Goal: Task Accomplishment & Management: Use online tool/utility

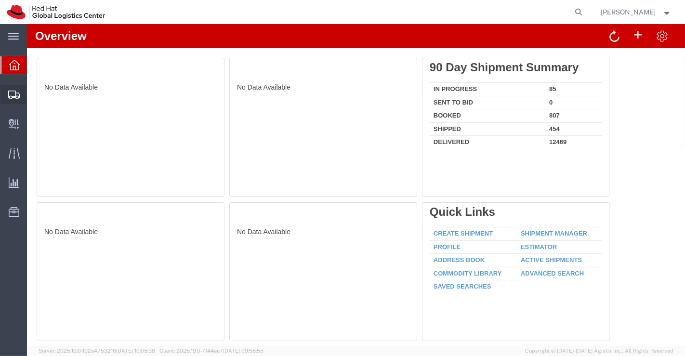
click at [0, 0] on span "Shipment Manager" at bounding box center [0, 0] width 0 height 0
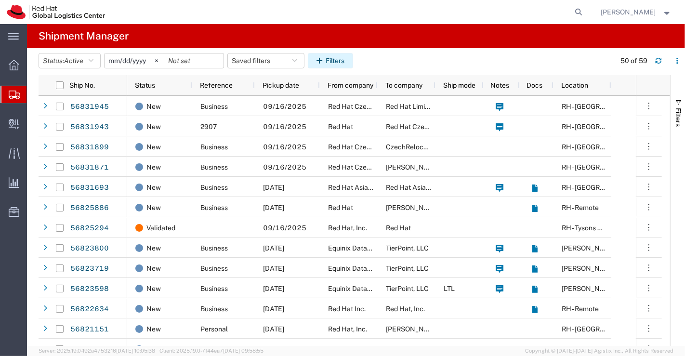
click at [337, 60] on button "Filters" at bounding box center [330, 60] width 45 height 15
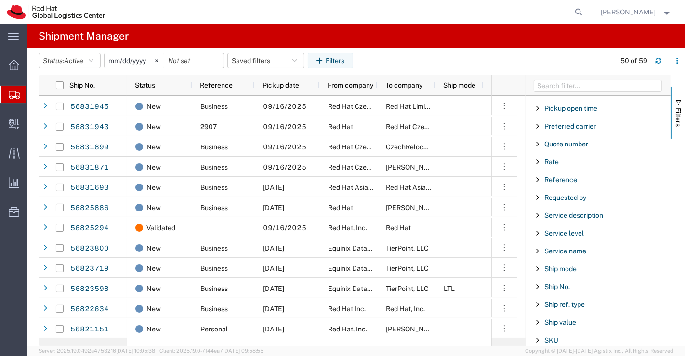
scroll to position [664, 0]
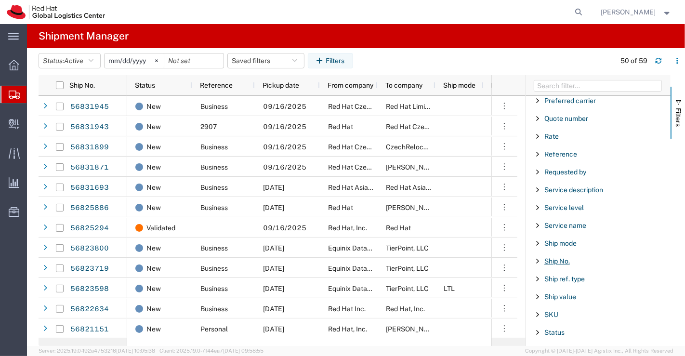
click at [559, 257] on span "Ship No." at bounding box center [557, 261] width 26 height 8
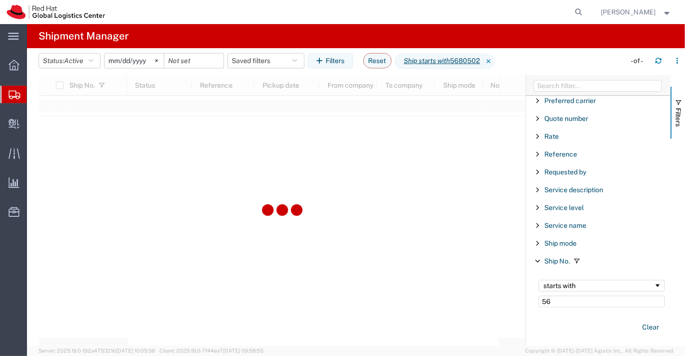
type input "5"
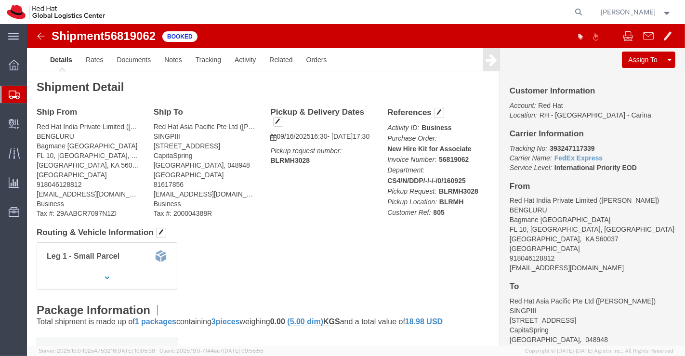
drag, startPoint x: 0, startPoint y: 0, endPoint x: 254, endPoint y: 250, distance: 356.6
click div "Leg 1 - Small Parcel"
drag, startPoint x: 516, startPoint y: 122, endPoint x: 566, endPoint y: 125, distance: 49.7
click p "Tracking No: 393247117339 Carrier Name: FedEx Express FedEx Express Service Lev…"
copy b "393247117339"
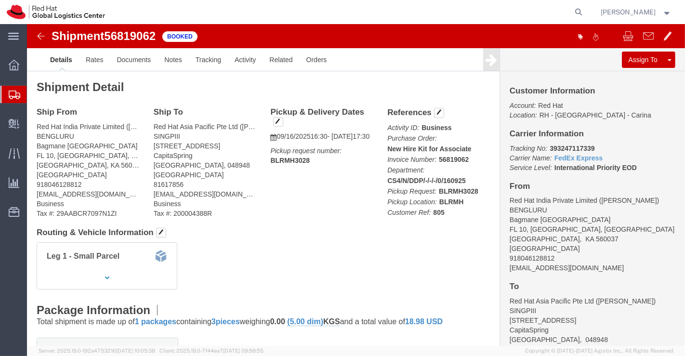
click div "Leg 1 - Small Parcel"
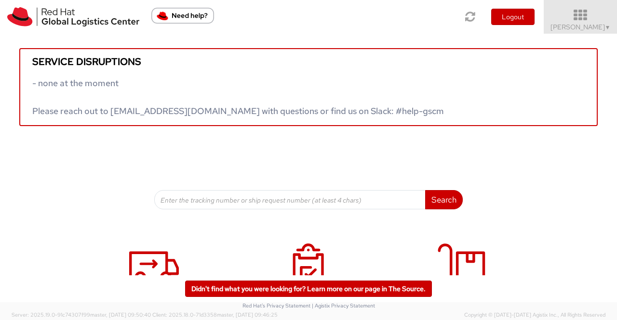
click at [605, 28] on span "▼" at bounding box center [608, 28] width 6 height 8
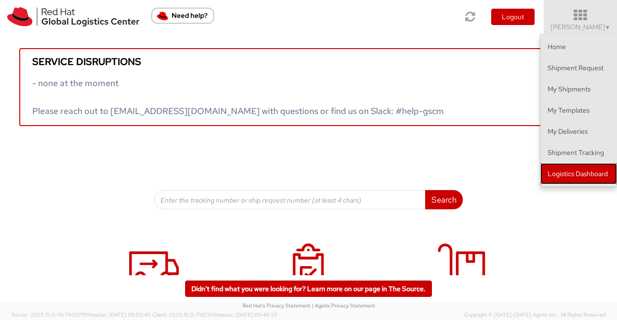
click at [571, 175] on link "Logistics Dashboard" at bounding box center [578, 173] width 77 height 21
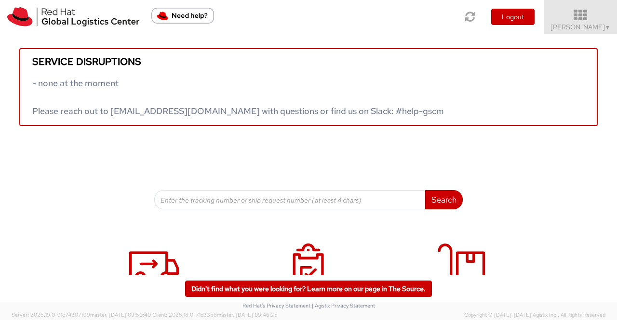
click at [602, 23] on span "Sumitra Hansdah ▼" at bounding box center [580, 27] width 60 height 9
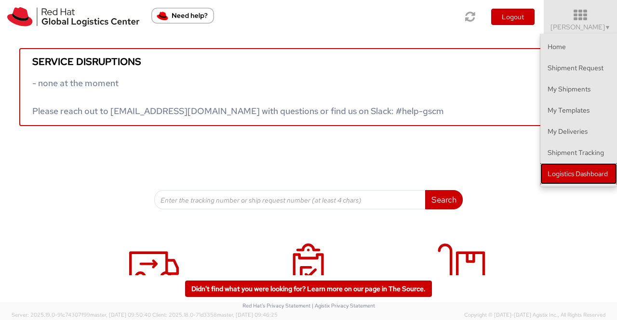
click at [576, 172] on link "Logistics Dashboard" at bounding box center [578, 173] width 77 height 21
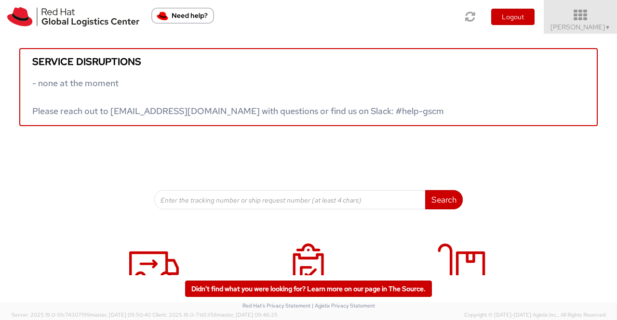
click at [616, 22] on icon at bounding box center [580, 15] width 84 height 13
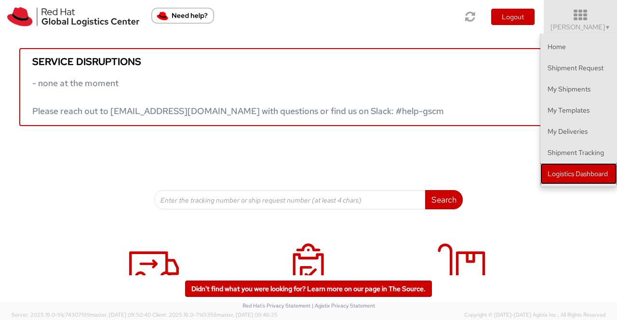
click at [592, 176] on link "Logistics Dashboard" at bounding box center [578, 173] width 77 height 21
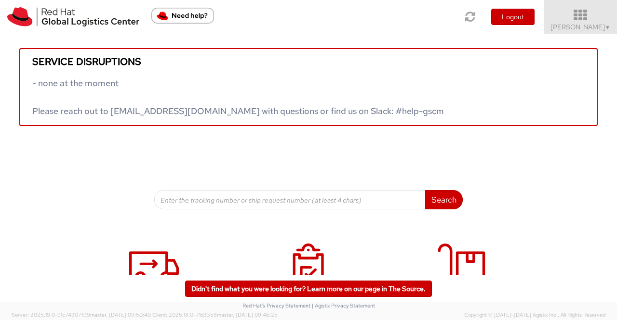
click at [599, 29] on span "Sumitra Hansdah ▼" at bounding box center [580, 27] width 60 height 9
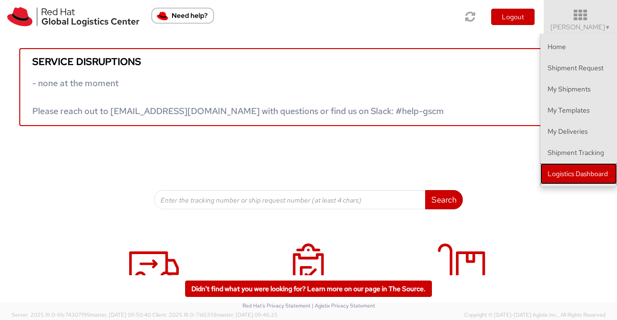
click at [600, 173] on link "Logistics Dashboard" at bounding box center [578, 173] width 77 height 21
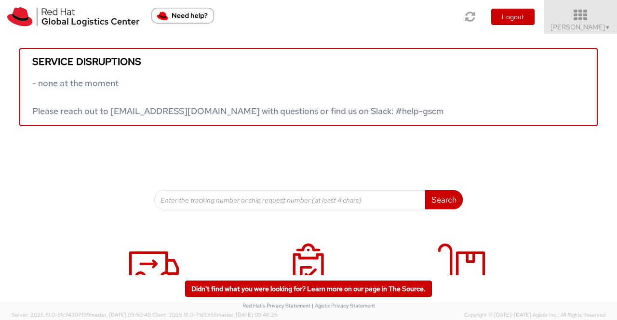
click at [607, 27] on span "▼" at bounding box center [608, 28] width 6 height 8
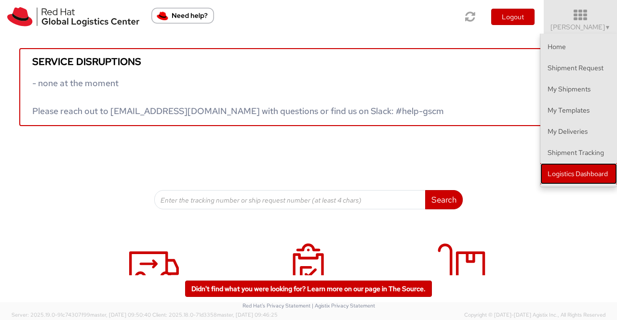
click at [573, 171] on link "Logistics Dashboard" at bounding box center [578, 173] width 77 height 21
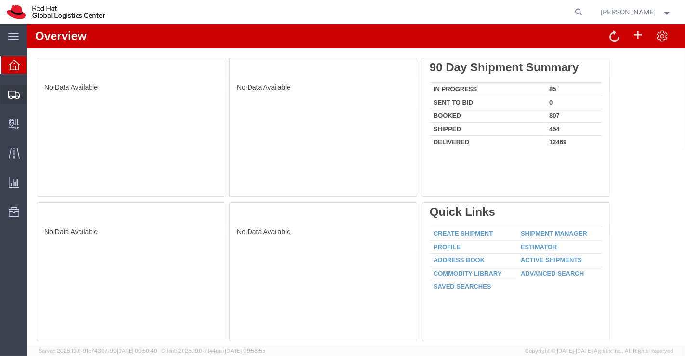
click at [0, 0] on span "Shipment Manager" at bounding box center [0, 0] width 0 height 0
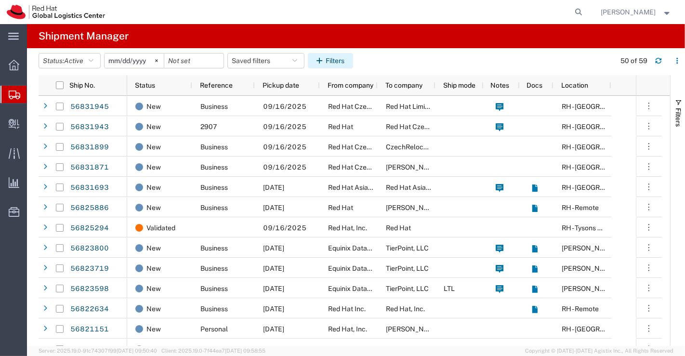
click at [331, 56] on button "Filters" at bounding box center [330, 60] width 45 height 15
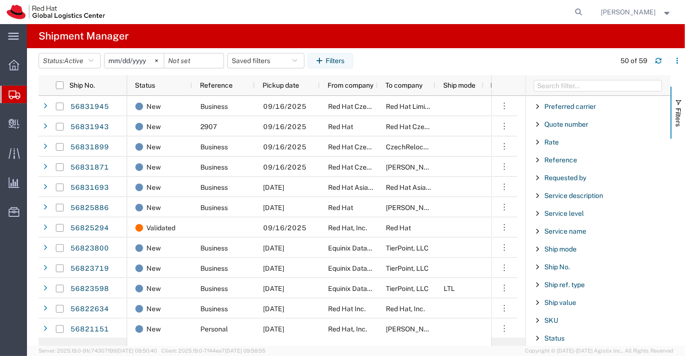
scroll to position [918, 0]
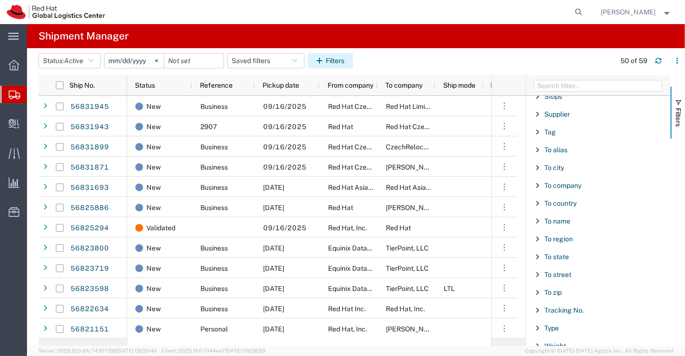
click at [341, 55] on button "Filters" at bounding box center [330, 60] width 45 height 15
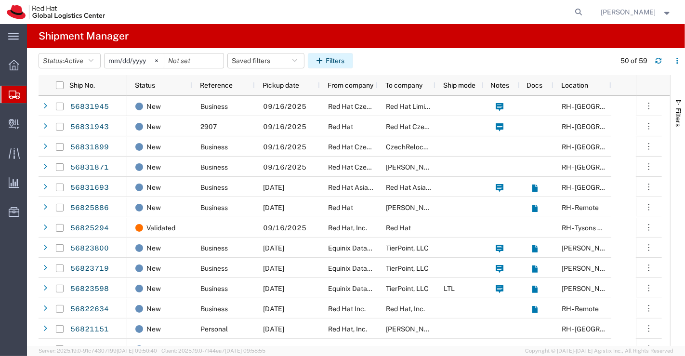
click at [336, 57] on button "Filters" at bounding box center [330, 60] width 45 height 15
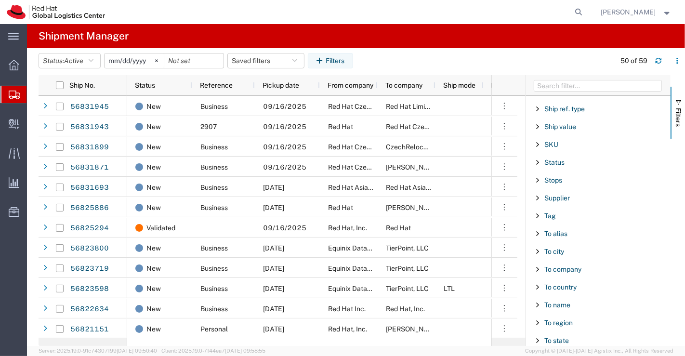
scroll to position [776, 0]
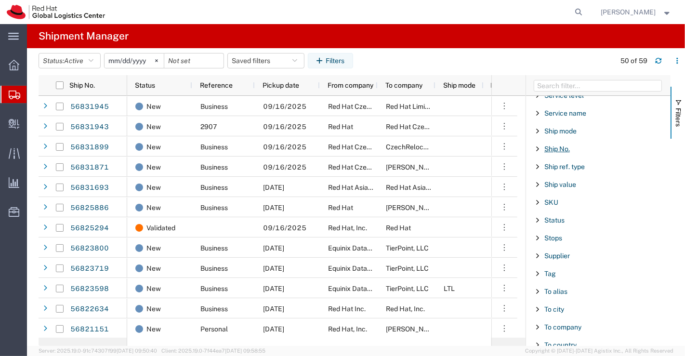
click at [553, 145] on span "Ship No." at bounding box center [557, 149] width 26 height 8
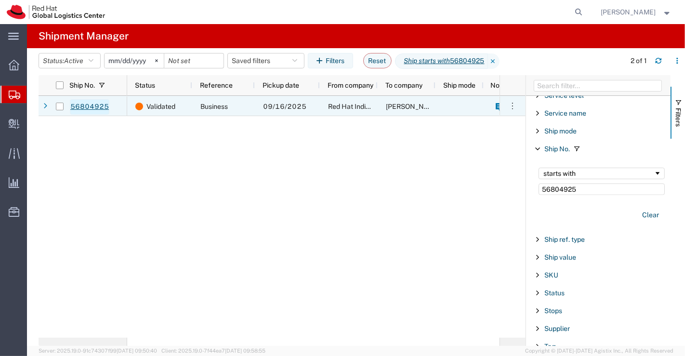
type input "56804925"
click at [97, 105] on link "56804925" at bounding box center [90, 106] width 40 height 15
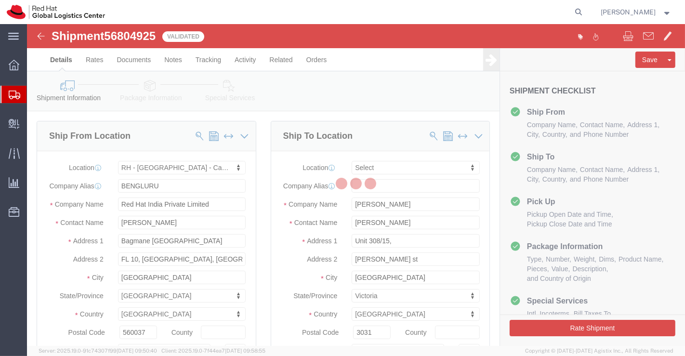
select select "37925"
select select
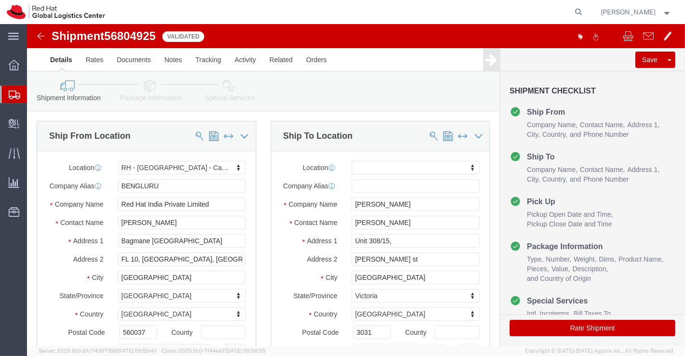
click icon
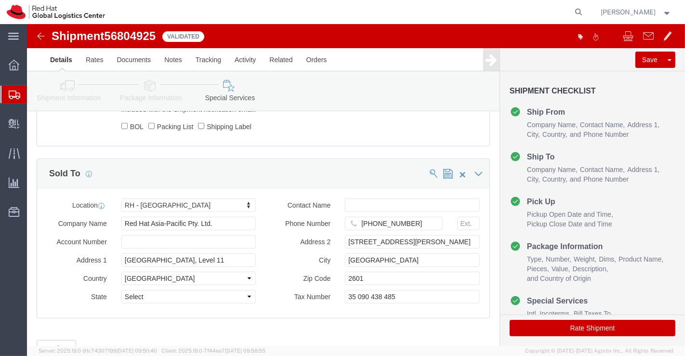
scroll to position [535, 0]
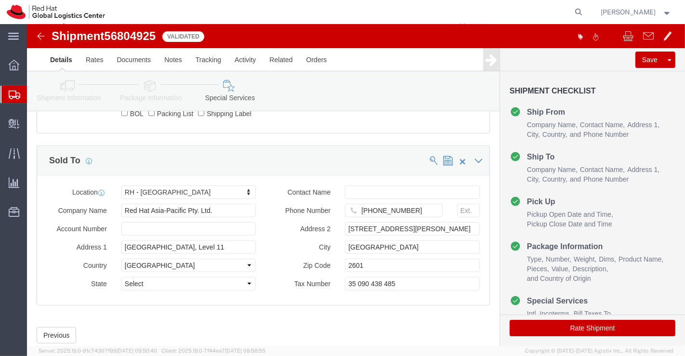
click icon
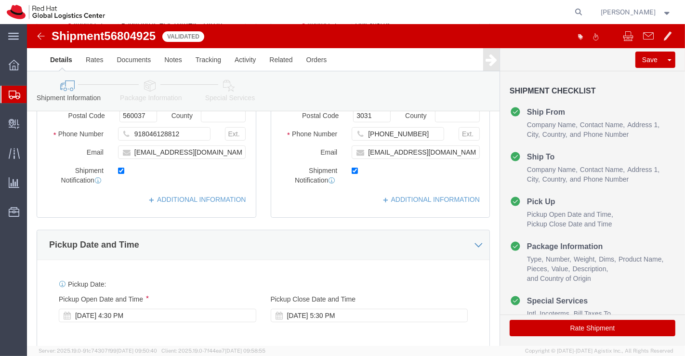
scroll to position [185, 0]
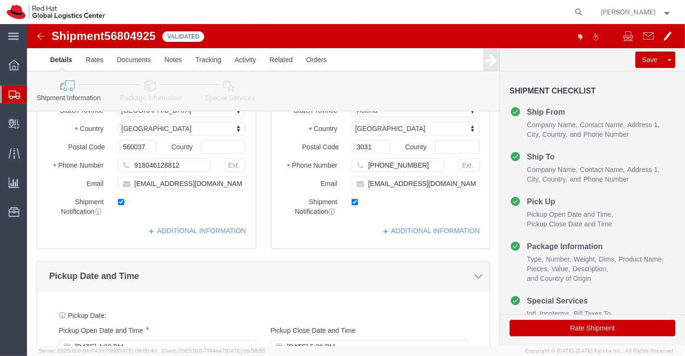
click icon
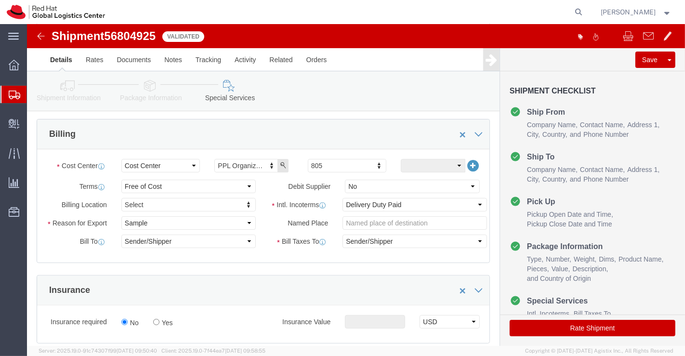
click button "Rate Shipment"
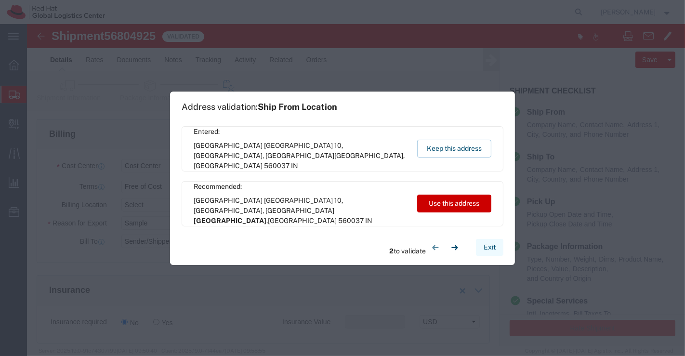
click at [489, 246] on button "Exit" at bounding box center [489, 247] width 27 height 17
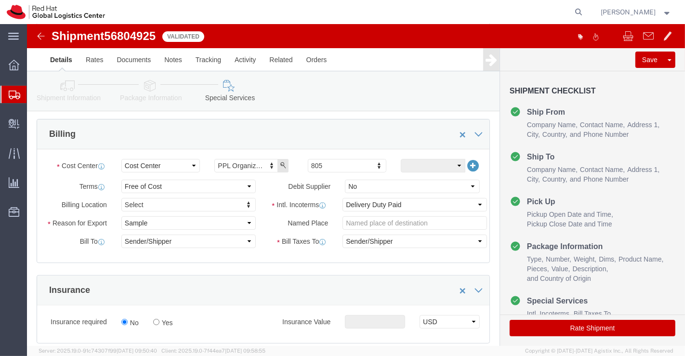
click icon
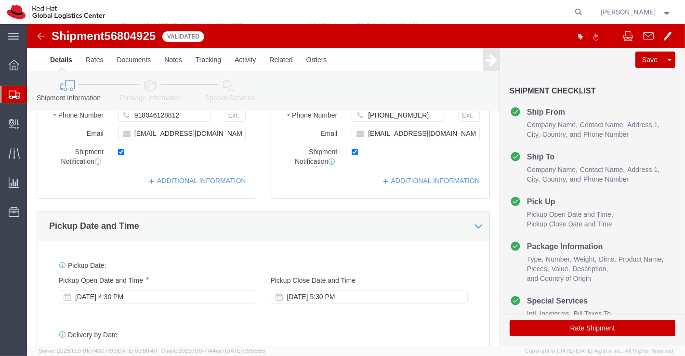
scroll to position [185, 0]
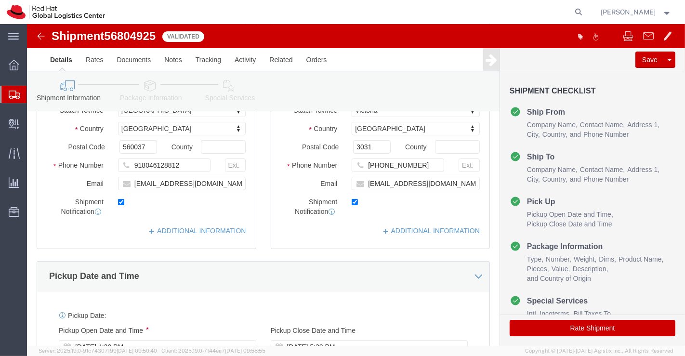
click icon
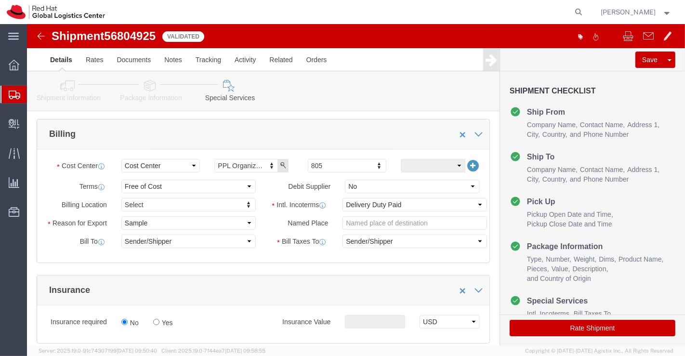
click button "Rate Shipment"
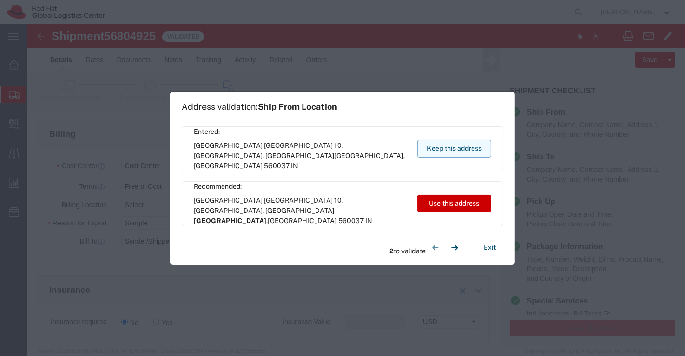
click at [433, 145] on button "Keep this address" at bounding box center [454, 149] width 74 height 18
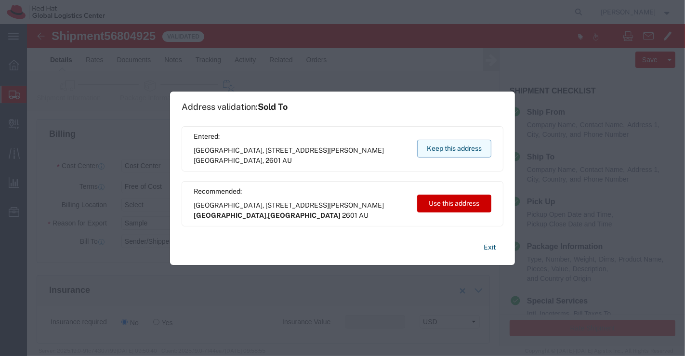
click at [484, 148] on button "Keep this address" at bounding box center [454, 149] width 74 height 18
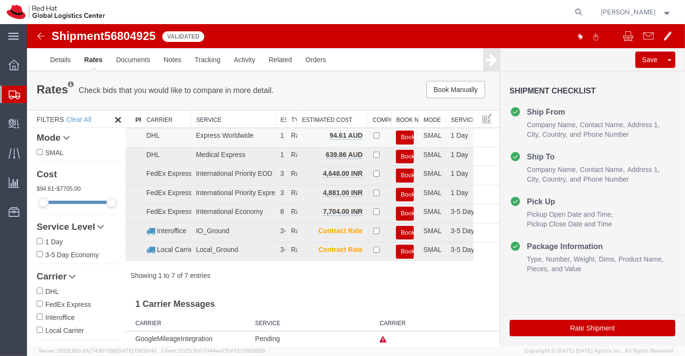
click at [402, 137] on button "Book" at bounding box center [404, 138] width 18 height 14
click at [58, 57] on link "Details" at bounding box center [60, 59] width 34 height 23
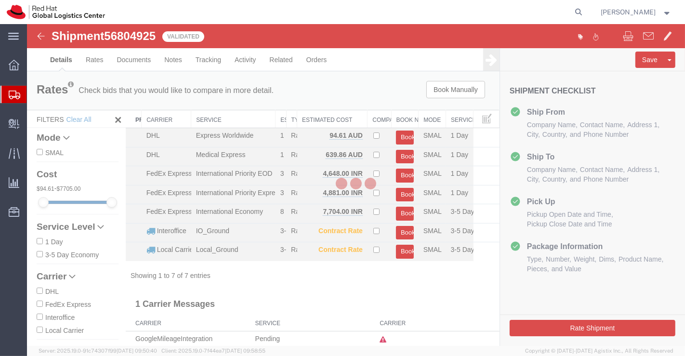
select select "37925"
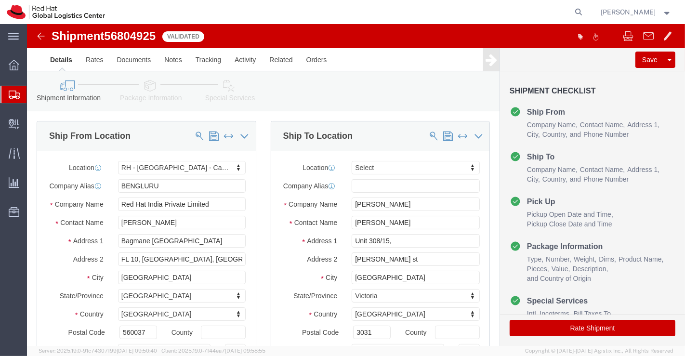
click icon
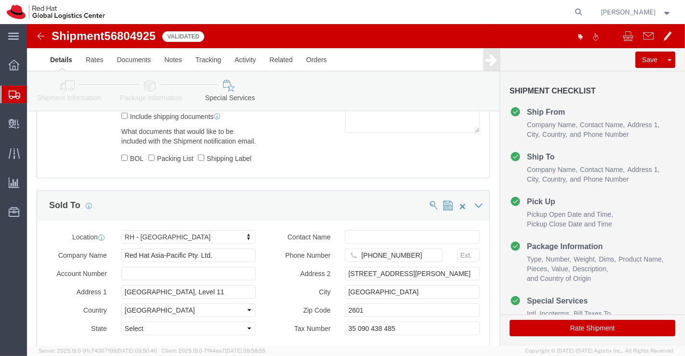
scroll to position [580, 0]
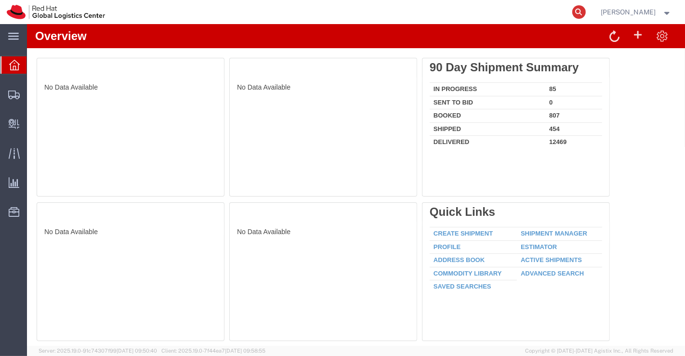
click at [578, 11] on icon at bounding box center [578, 11] width 13 height 13
paste input "8381135206"
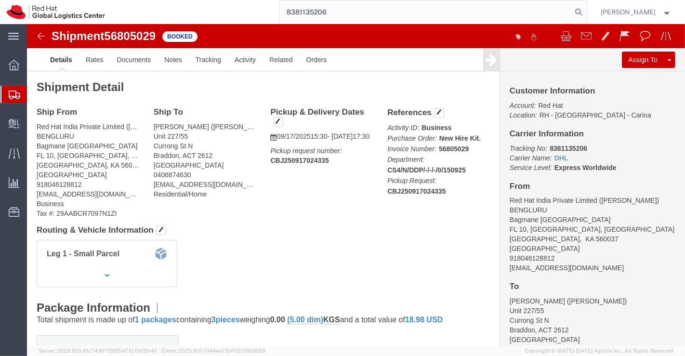
type input "8381135206"
click link "Documents"
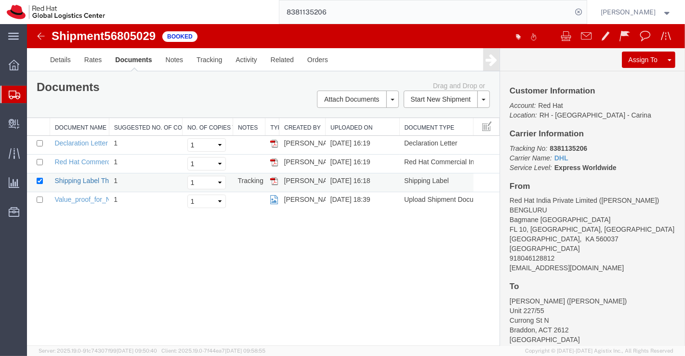
click at [68, 180] on link "Shipping Label Thermal" at bounding box center [89, 181] width 71 height 8
click at [76, 143] on link "Declaration Letter" at bounding box center [80, 143] width 53 height 8
drag, startPoint x: 87, startPoint y: 159, endPoint x: 26, endPoint y: 29, distance: 143.5
click at [87, 159] on link "Red Hat Commercial Invoice" at bounding box center [97, 162] width 86 height 8
click at [99, 161] on link "Red Hat Commercial Invoice" at bounding box center [97, 162] width 86 height 8
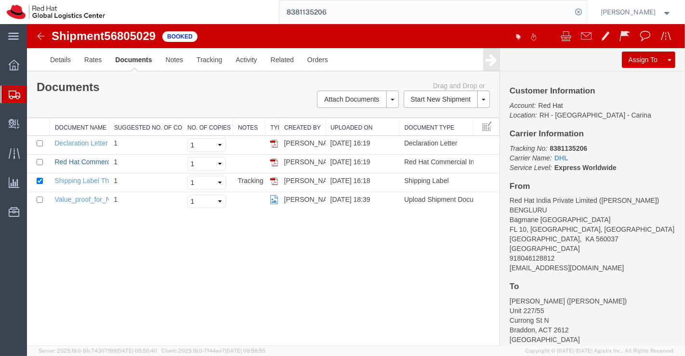
click at [72, 158] on link "Red Hat Commercial Invoice" at bounding box center [97, 162] width 86 height 8
click at [58, 55] on link "Details" at bounding box center [60, 59] width 34 height 23
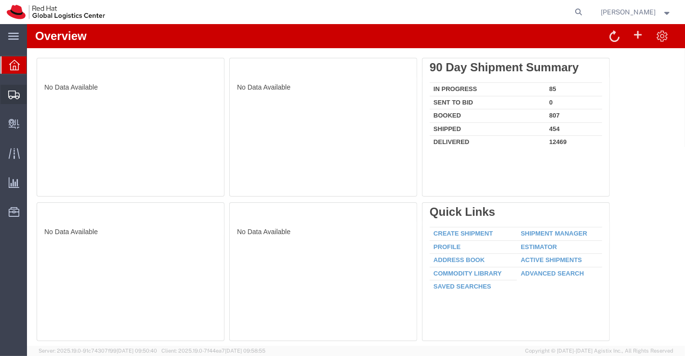
click at [0, 0] on span "Shipment Manager" at bounding box center [0, 0] width 0 height 0
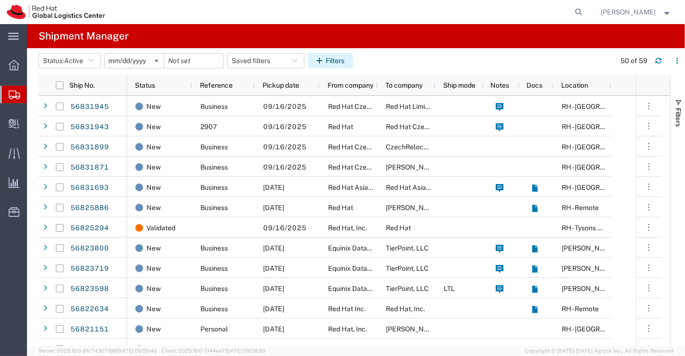
click at [334, 55] on button "Filters" at bounding box center [330, 60] width 45 height 15
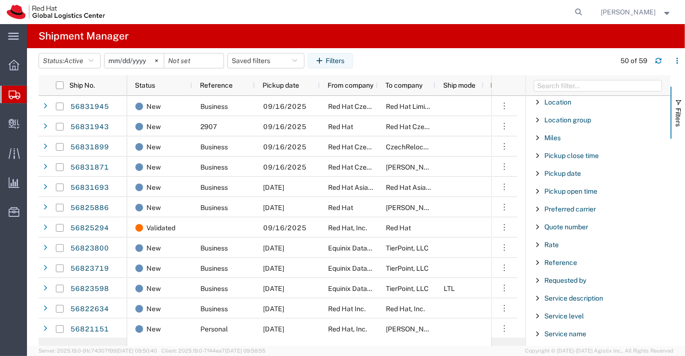
scroll to position [714, 0]
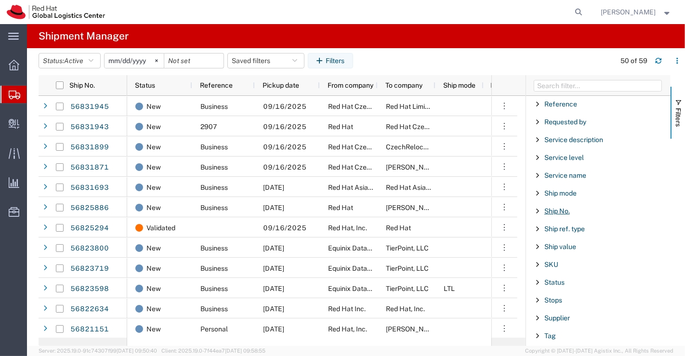
click at [557, 207] on span "Ship No." at bounding box center [557, 211] width 26 height 8
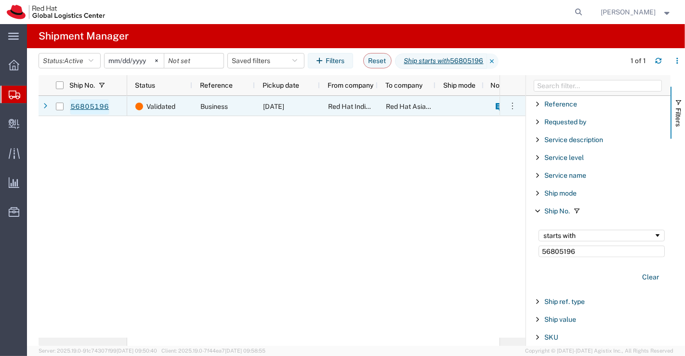
type input "56805196"
click at [95, 106] on link "56805196" at bounding box center [90, 106] width 40 height 15
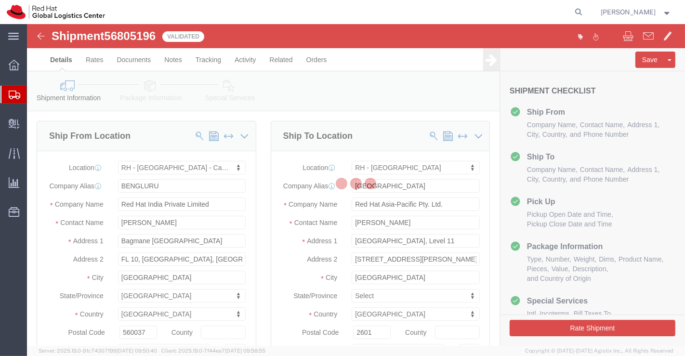
select select "37925"
select select "37938"
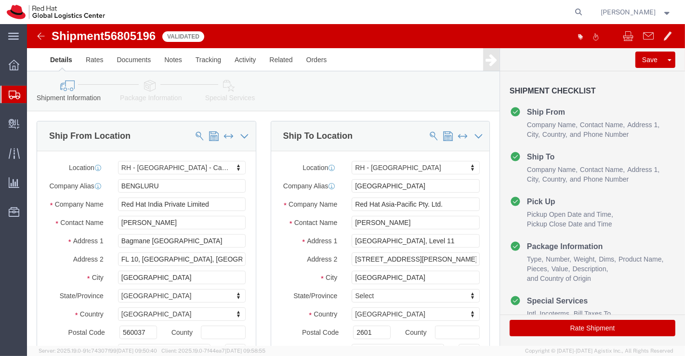
click icon
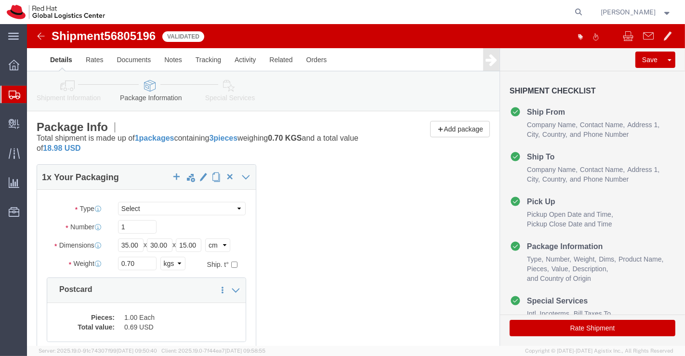
click icon
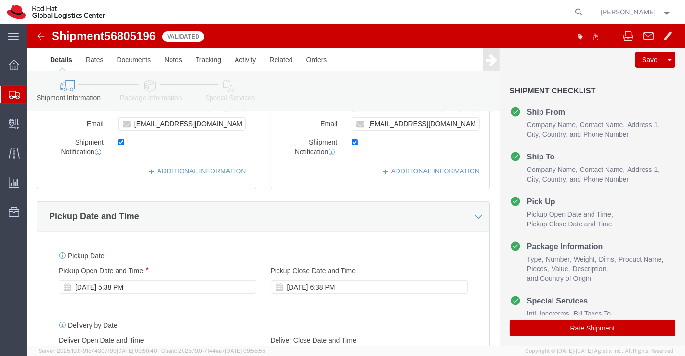
scroll to position [267, 0]
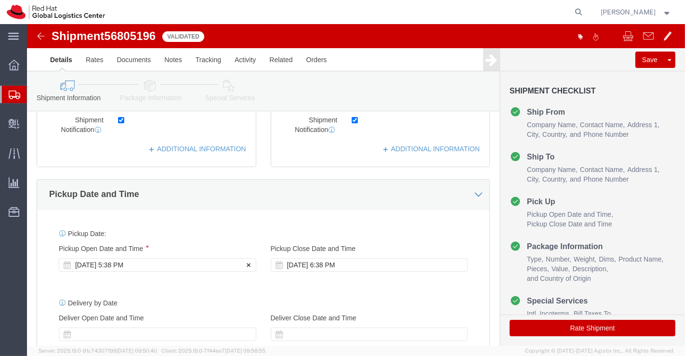
click div "Sep 16 2025 5:38 PM"
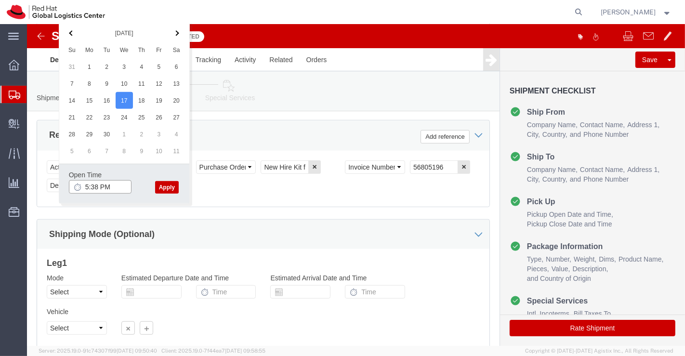
click input "5:38 PM"
type input "3:30 PM"
click button "Apply"
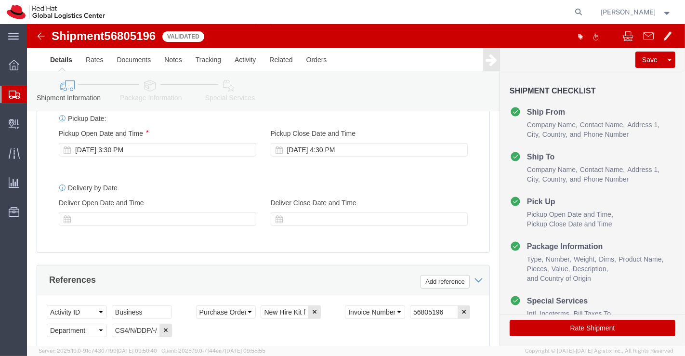
scroll to position [367, 0]
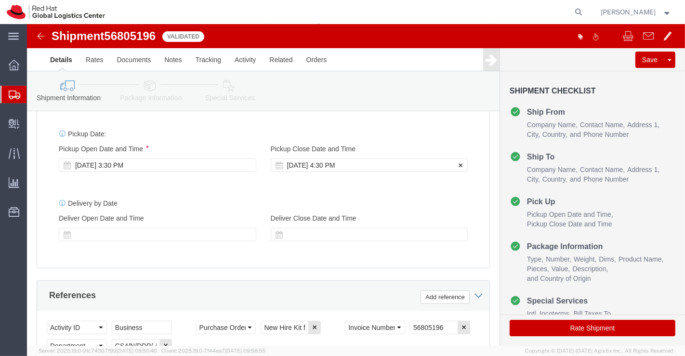
click div "Sep 17 2025 4:30 PM"
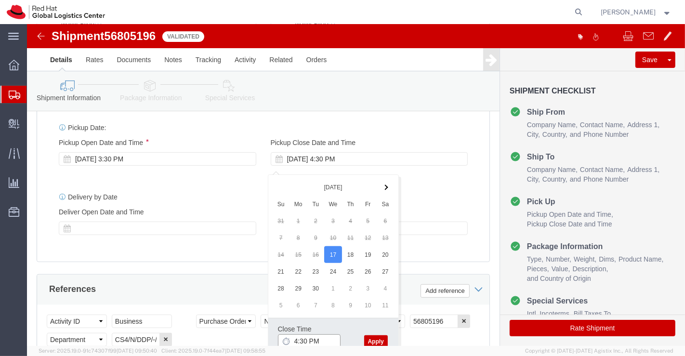
click input "4:30 PM"
type input "5:30 PM"
click button "Apply"
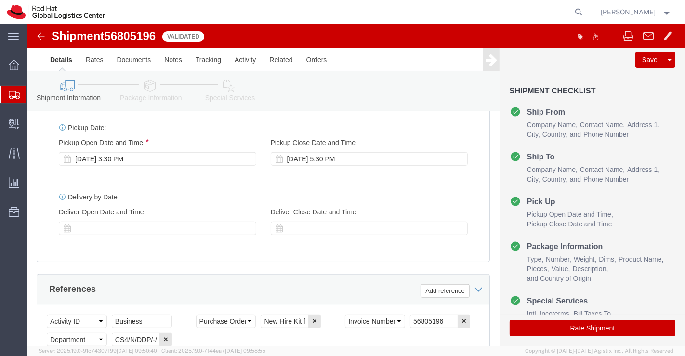
click icon
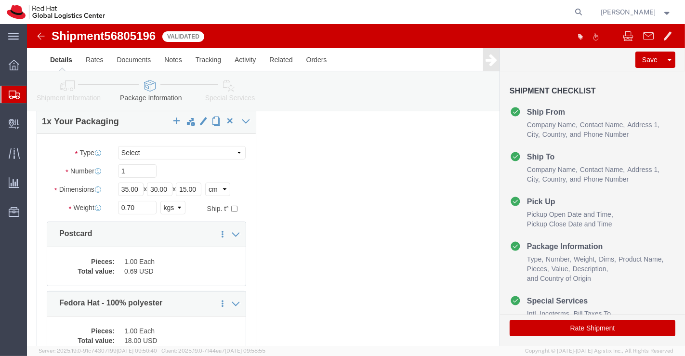
scroll to position [107, 0]
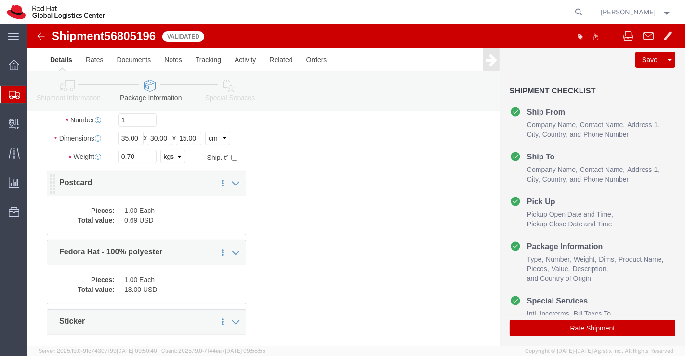
click dl "Pieces: 1.00 Each Total value: 0.69 USD"
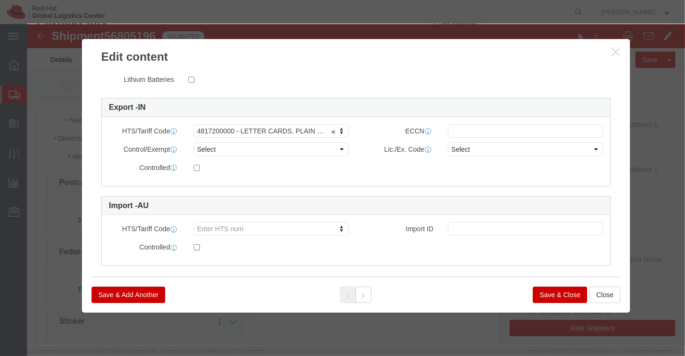
scroll to position [239, 0]
click button "Save & Close"
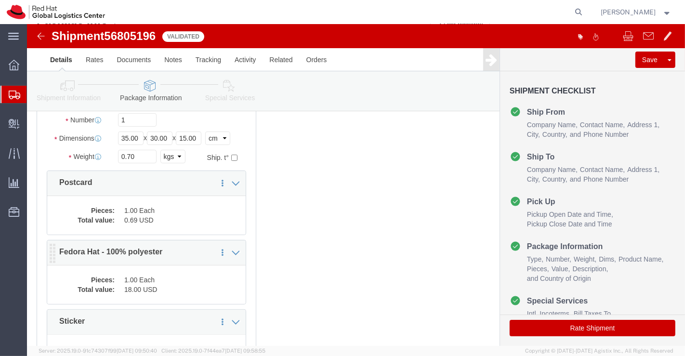
click dd "1.00 Each"
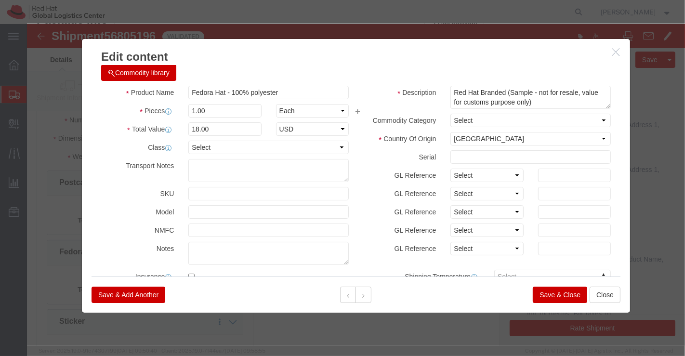
scroll to position [0, 0]
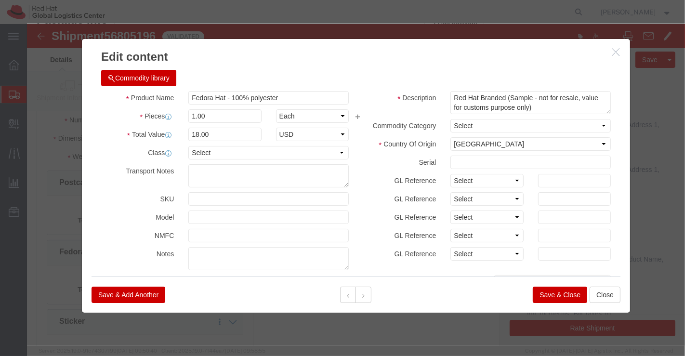
click button "Save & Close"
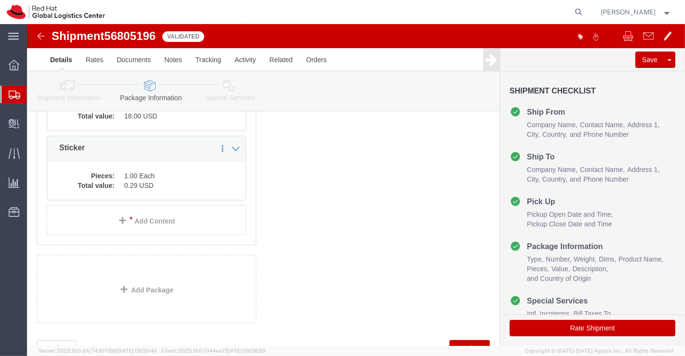
scroll to position [320, 0]
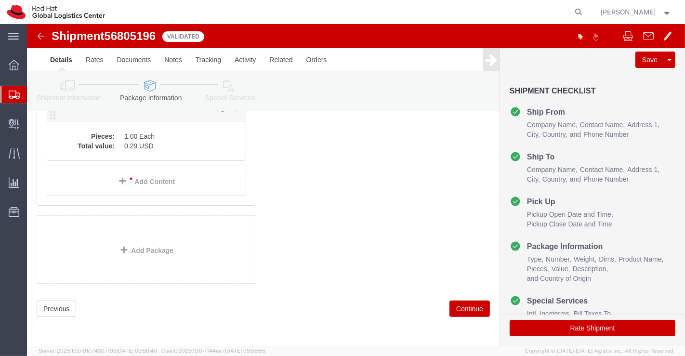
click dd "0.29 USD"
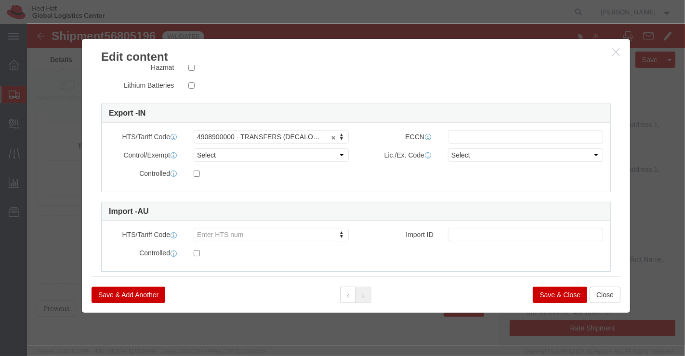
scroll to position [230, 0]
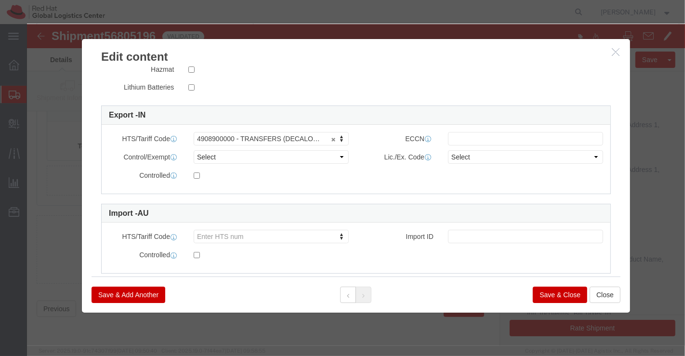
click button "Save & Close"
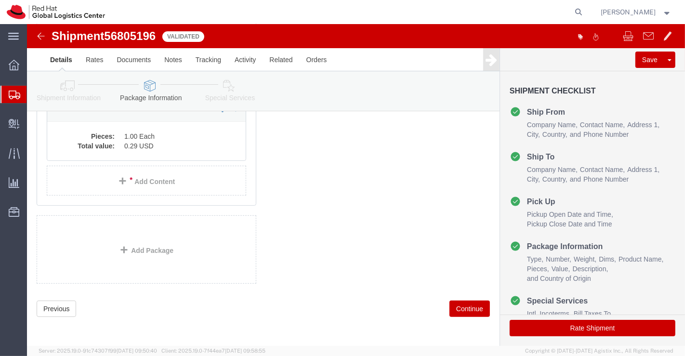
click icon
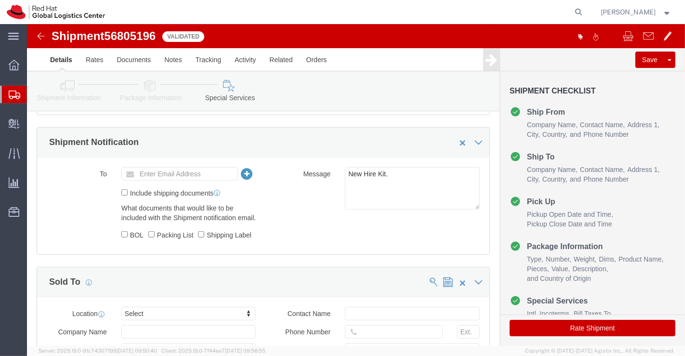
scroll to position [367, 0]
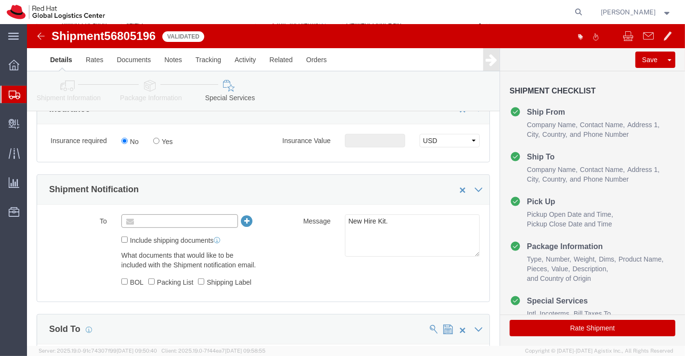
click input "text"
paste input "apaclogistics@redhat.com"
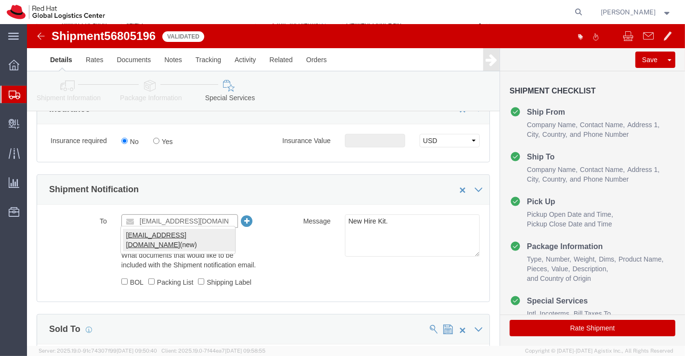
type input "apaclogistics@redhat.com"
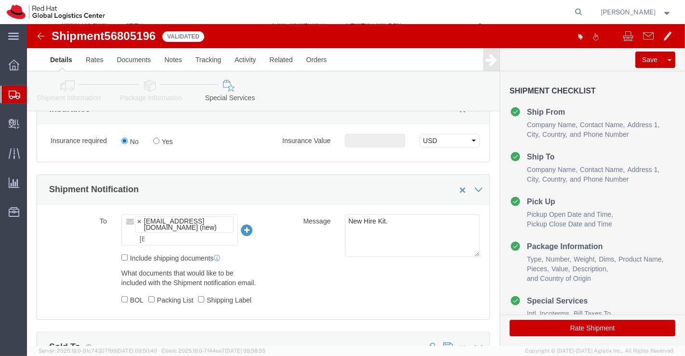
type input "apaclogistics@redhat.com"
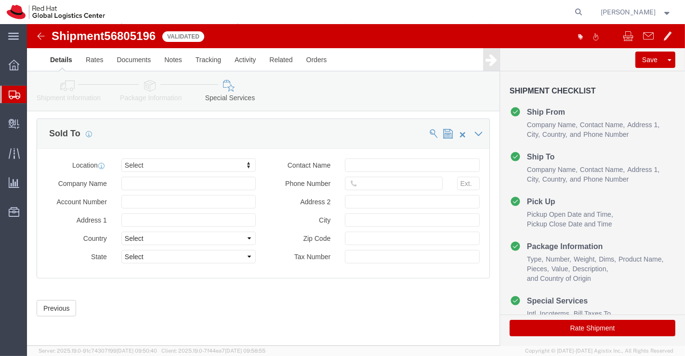
scroll to position [598, 0]
click icon
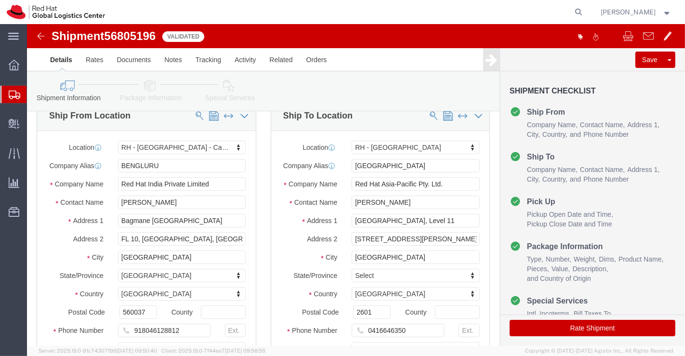
scroll to position [18, 0]
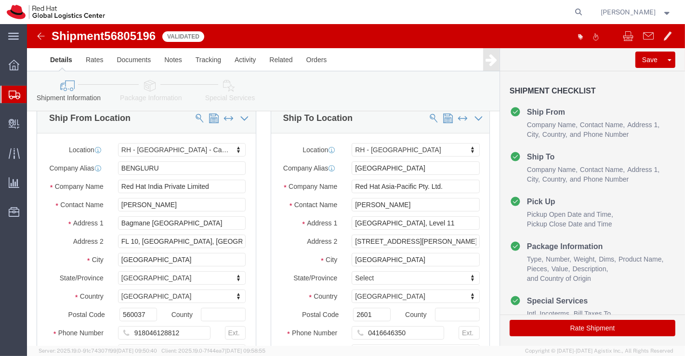
click icon
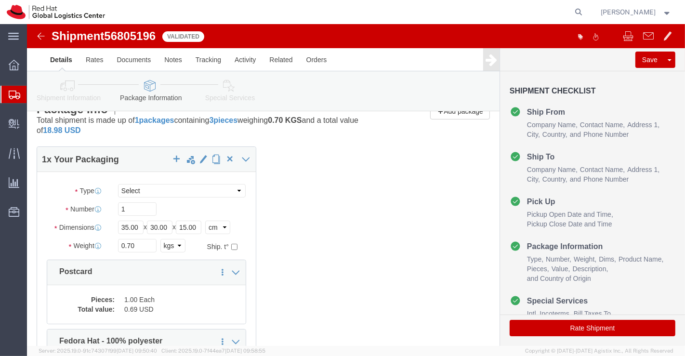
click icon
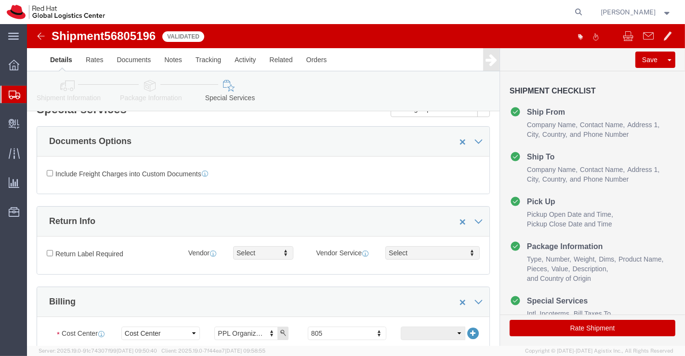
click button "Rate Shipment"
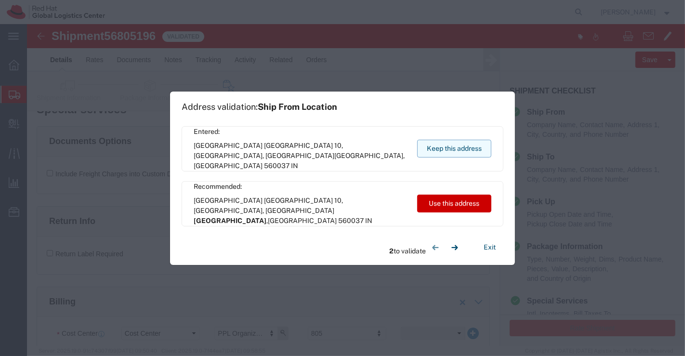
click at [458, 145] on button "Keep this address" at bounding box center [454, 149] width 74 height 18
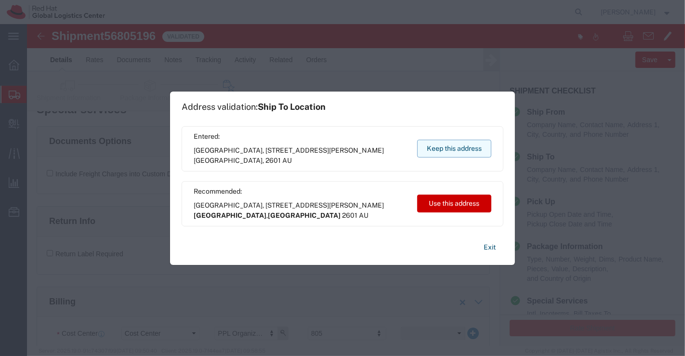
click at [458, 145] on button "Keep this address" at bounding box center [454, 149] width 74 height 18
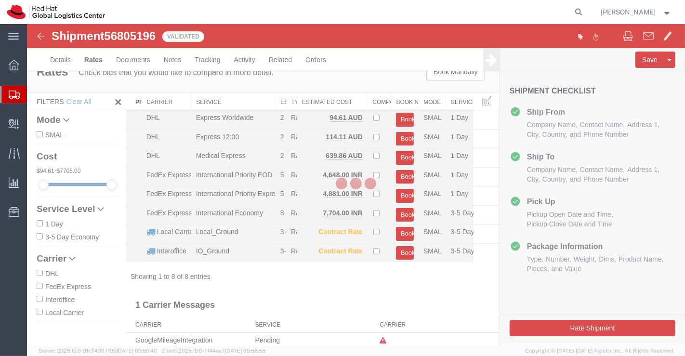
scroll to position [8, 0]
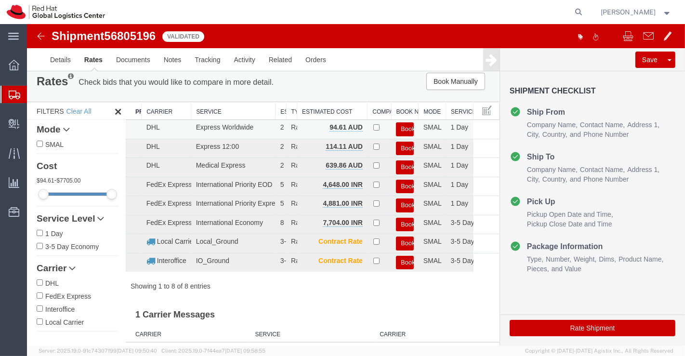
click at [396, 126] on button "Book" at bounding box center [404, 129] width 18 height 14
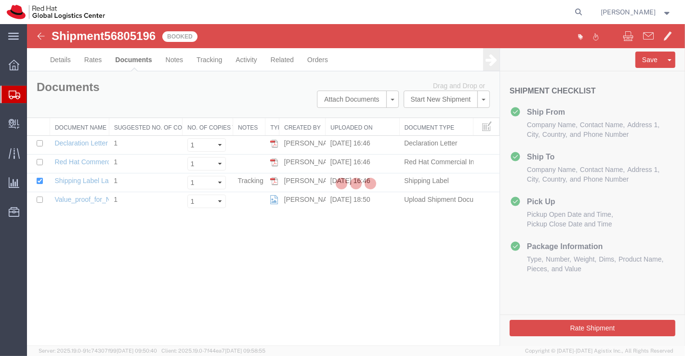
scroll to position [0, 0]
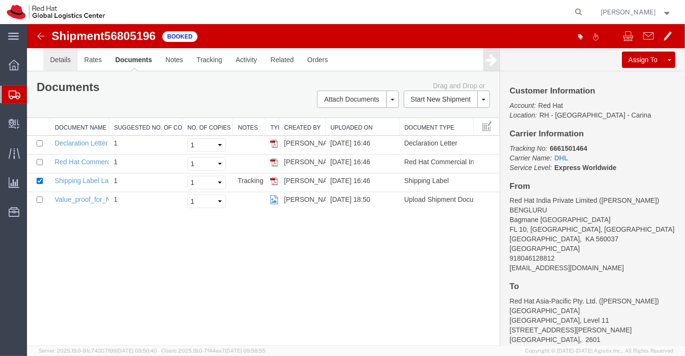
click at [57, 63] on link "Details" at bounding box center [60, 59] width 34 height 23
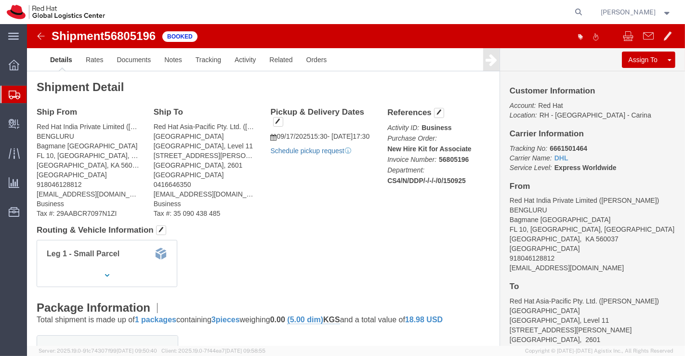
click link "Schedule pickup request"
drag, startPoint x: 516, startPoint y: 122, endPoint x: 577, endPoint y: 122, distance: 60.7
click p "Tracking No: 6661501464 Carrier Name: DHL DHL Service Level: Express Worldwide"
copy b "6661501464"
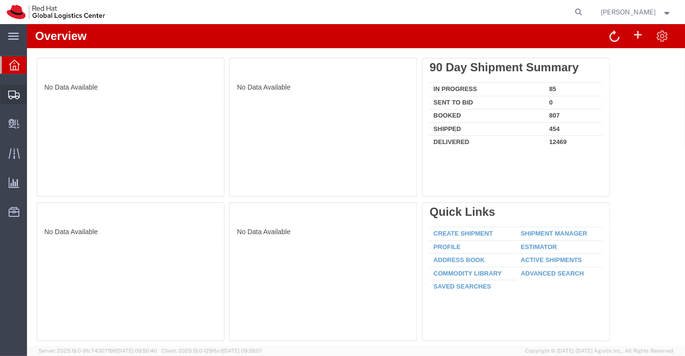
click at [0, 0] on span "Shipment Manager" at bounding box center [0, 0] width 0 height 0
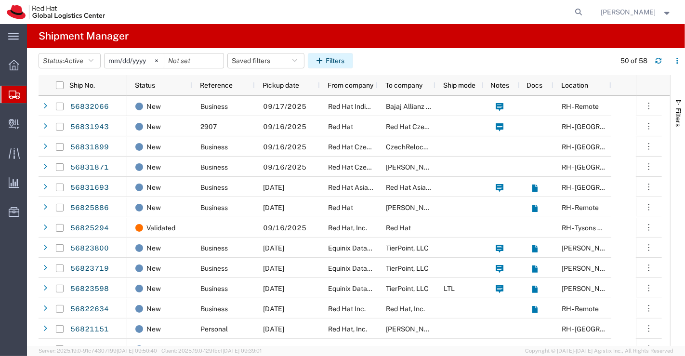
click at [333, 61] on button "Filters" at bounding box center [330, 60] width 45 height 15
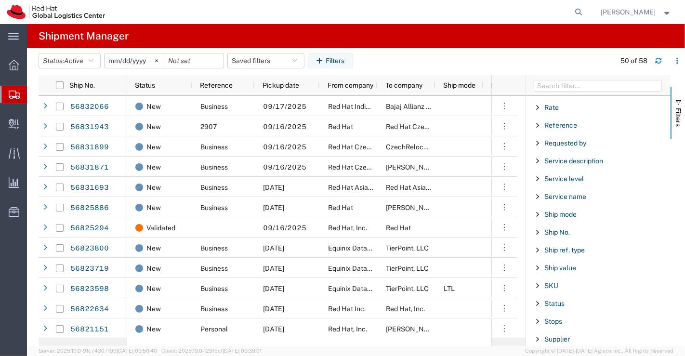
scroll to position [702, 0]
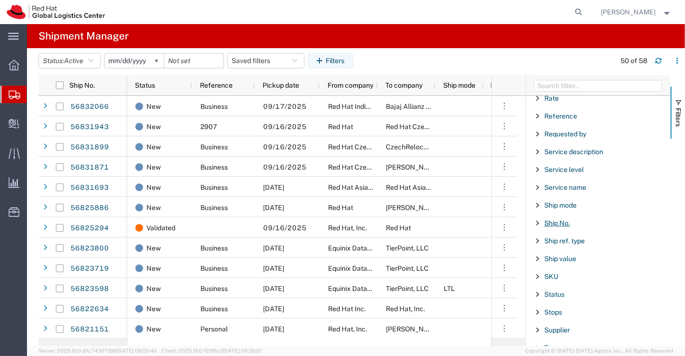
click at [558, 219] on span "Ship No." at bounding box center [557, 223] width 26 height 8
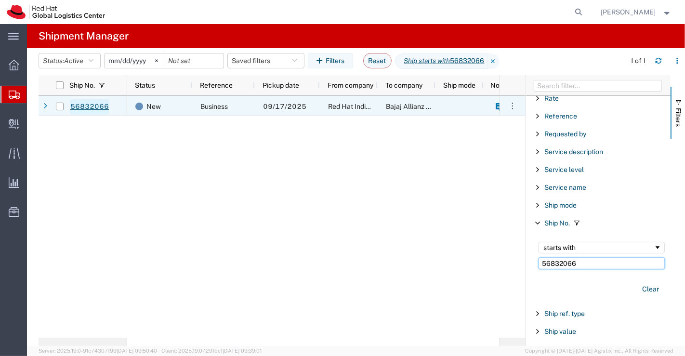
type input "56832066"
click at [96, 105] on link "56832066" at bounding box center [90, 106] width 40 height 15
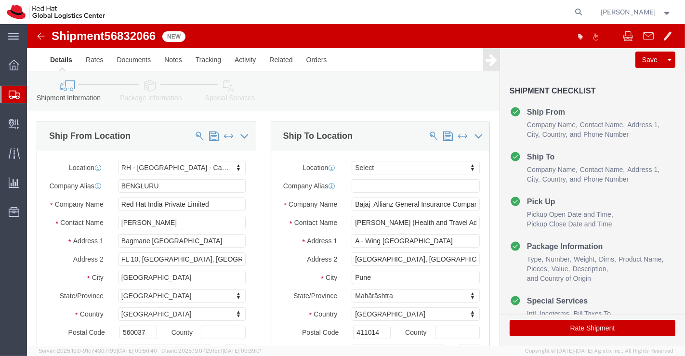
select select "37925"
select select
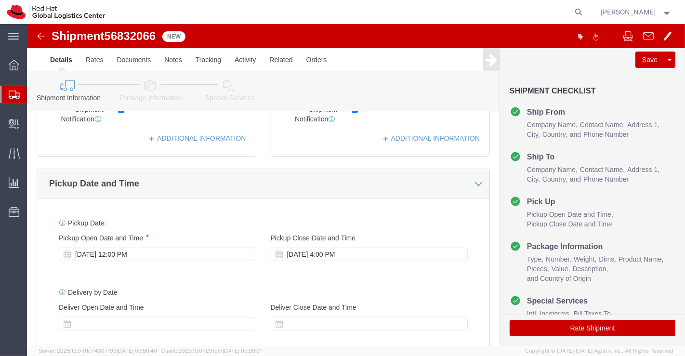
scroll to position [321, 0]
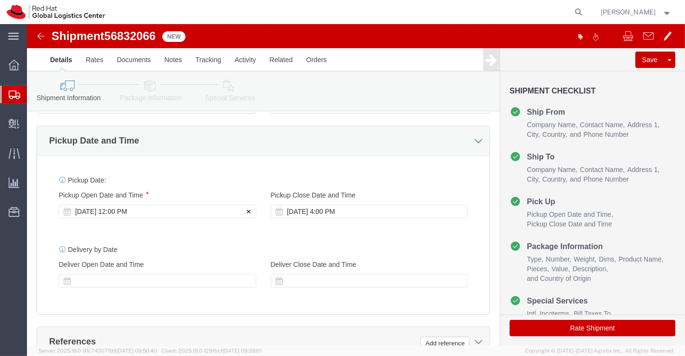
click div "[DATE] 12:00 PM"
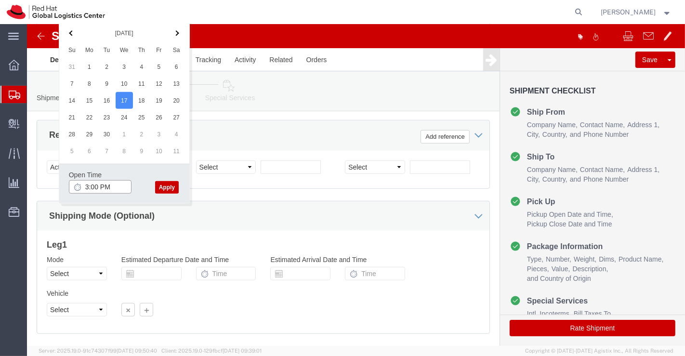
type input "3:00 PM"
click button "Apply"
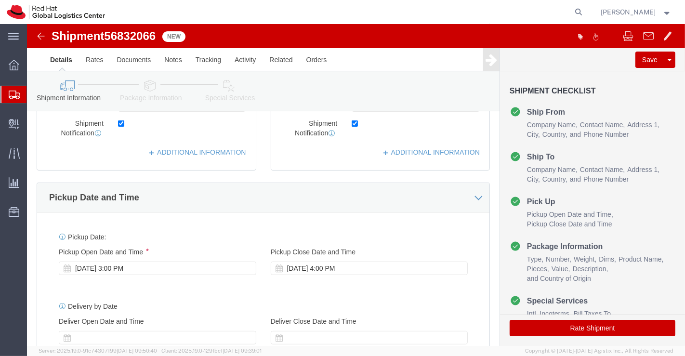
scroll to position [260, 0]
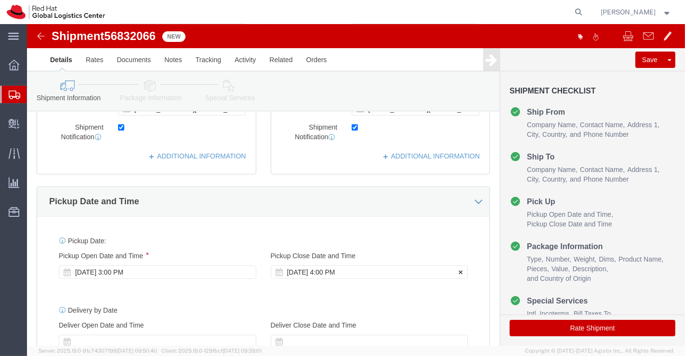
click div "[DATE] 4:00 PM"
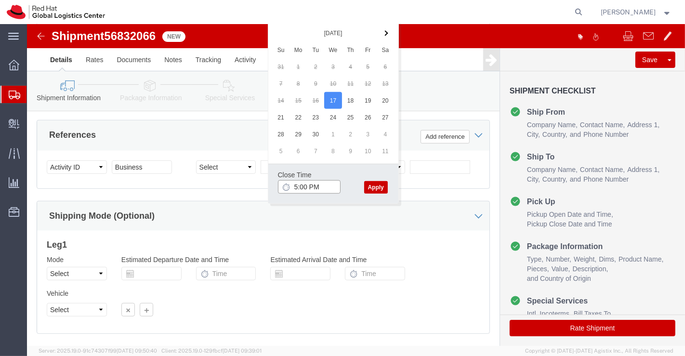
type input "5:00 PM"
click button "Apply"
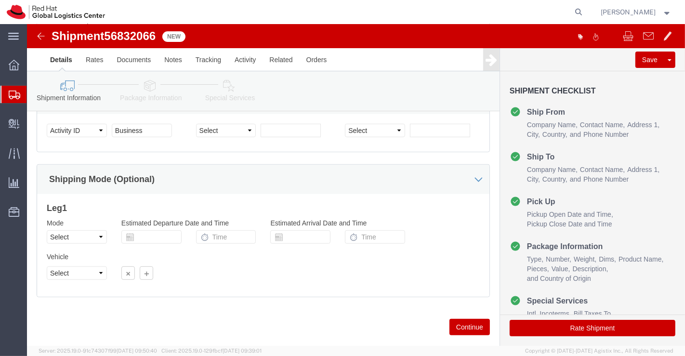
scroll to position [588, 0]
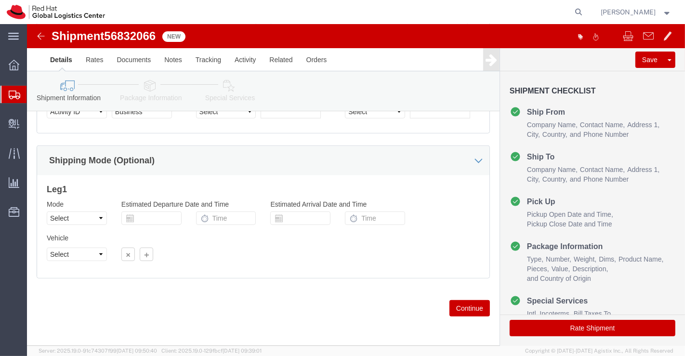
click icon
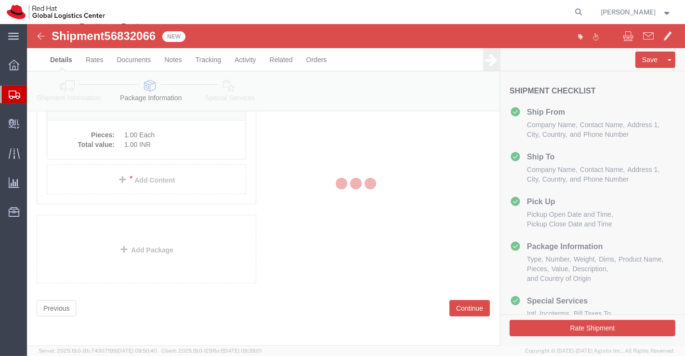
scroll to position [52, 0]
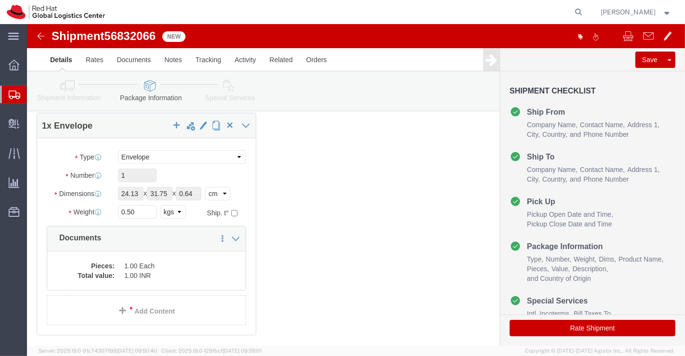
click icon
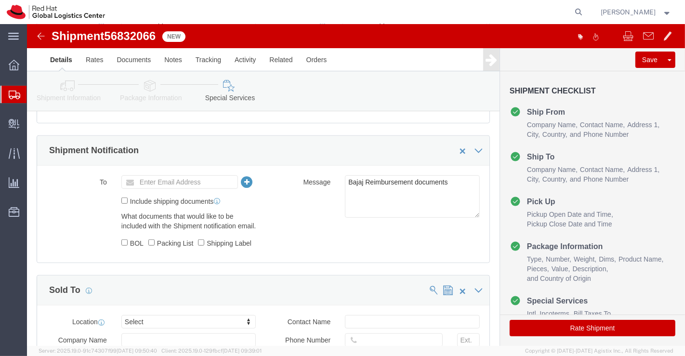
scroll to position [426, 0]
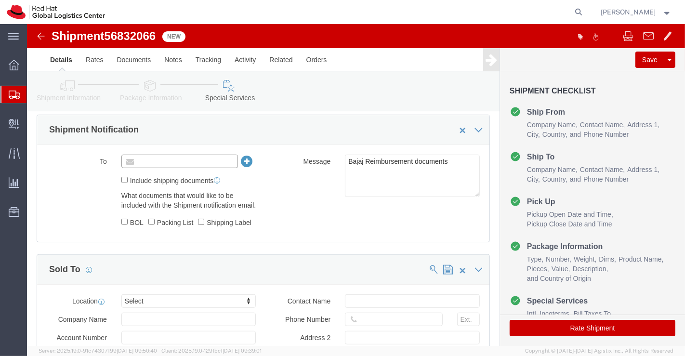
click input "text"
paste input "apaclogistics@redhat.com"
type input "apaclogistics@redhat.com"
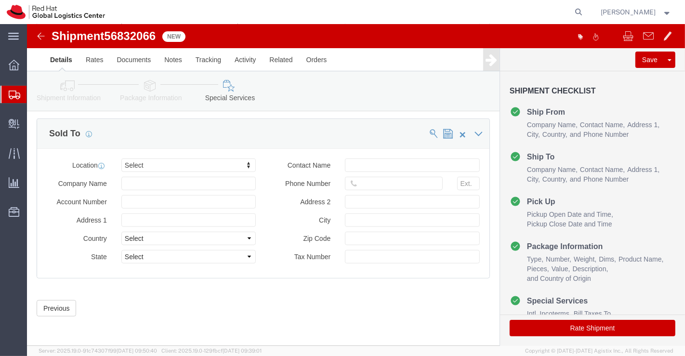
scroll to position [598, 0]
click button "Rate Shipment"
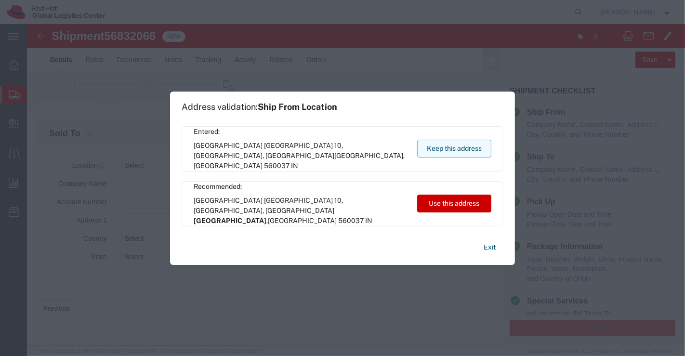
click at [440, 148] on button "Keep this address" at bounding box center [454, 149] width 74 height 18
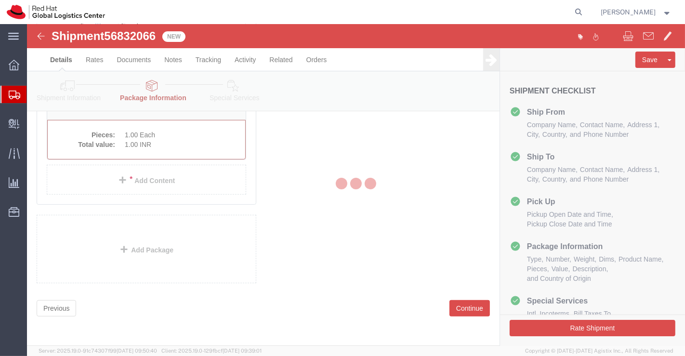
scroll to position [91, 0]
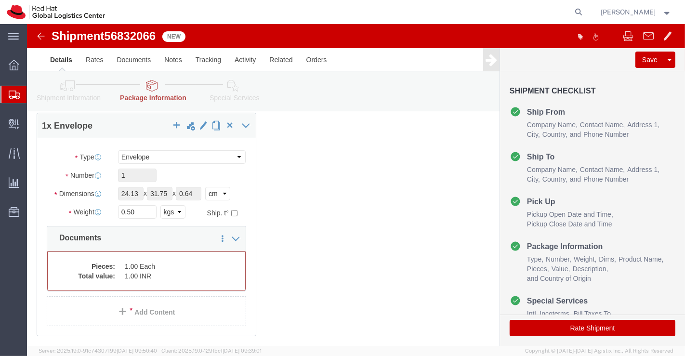
select select "ENV"
click dd "1.00 INR"
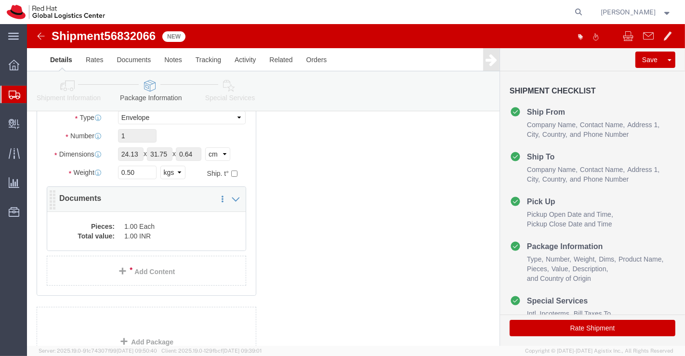
scroll to position [52, 0]
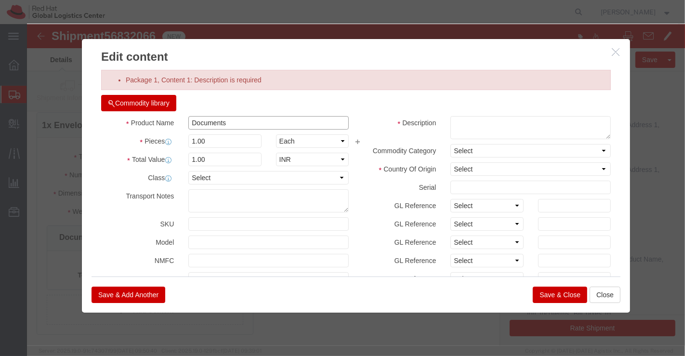
drag, startPoint x: 205, startPoint y: 97, endPoint x: 161, endPoint y: 98, distance: 43.8
click input "Documents"
click textarea
paste textarea "Documents"
type textarea "Documents"
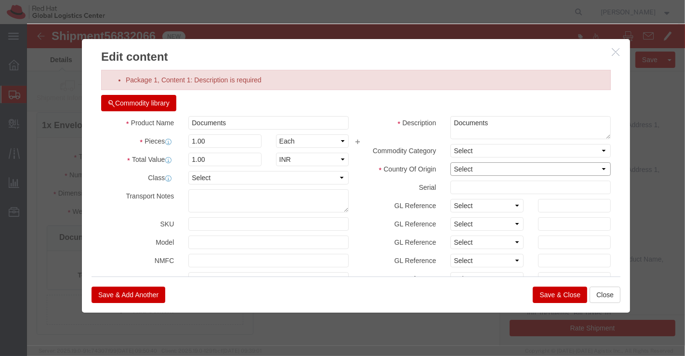
click select "Select Afghanistan Åland Islands Albania Algeria American Samoa Andorra Angola …"
select select "IN"
click select "Select Afghanistan Åland Islands Albania Algeria American Samoa Andorra Angola …"
click button "Save & Close"
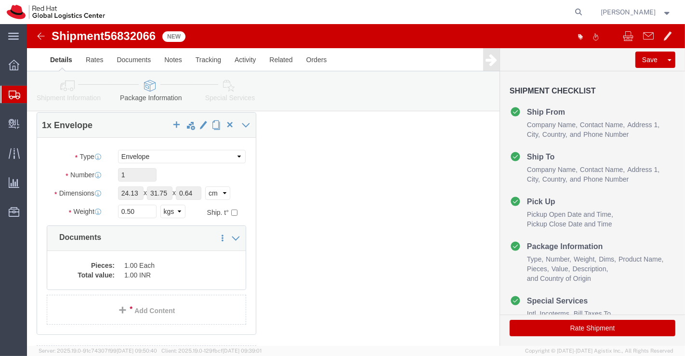
click icon
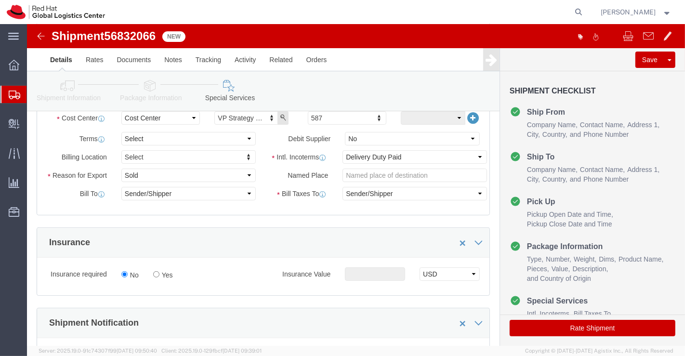
scroll to position [217, 0]
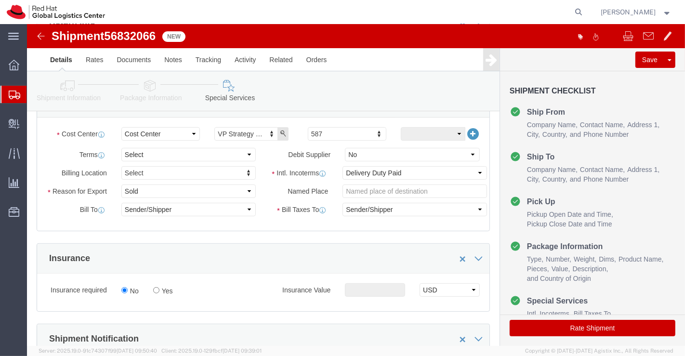
click button "Rate Shipment"
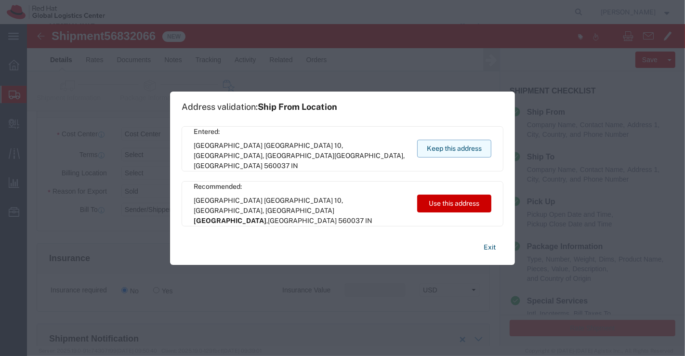
click at [463, 147] on button "Keep this address" at bounding box center [454, 149] width 74 height 18
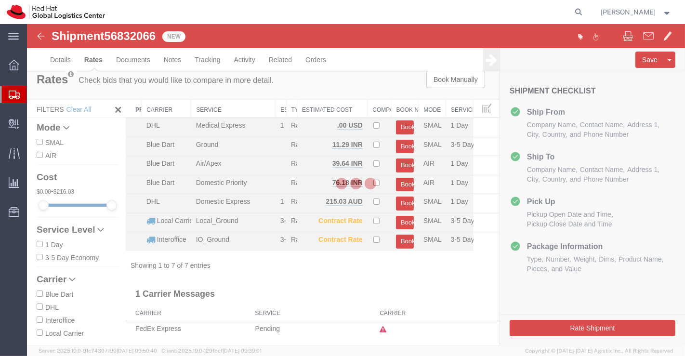
scroll to position [0, 0]
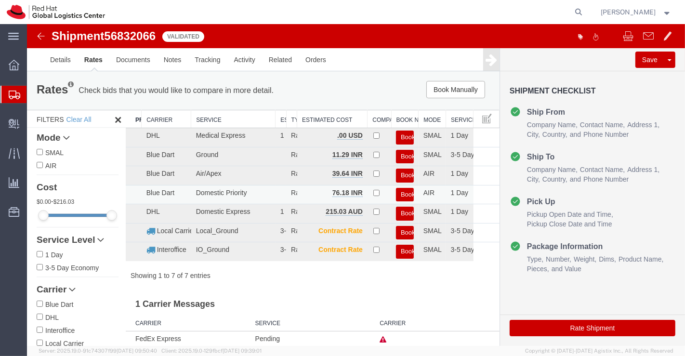
click at [400, 195] on button "Book" at bounding box center [404, 195] width 18 height 14
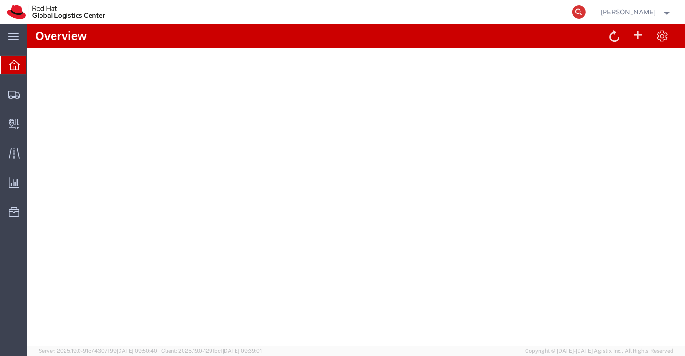
click at [579, 13] on icon at bounding box center [578, 11] width 13 height 13
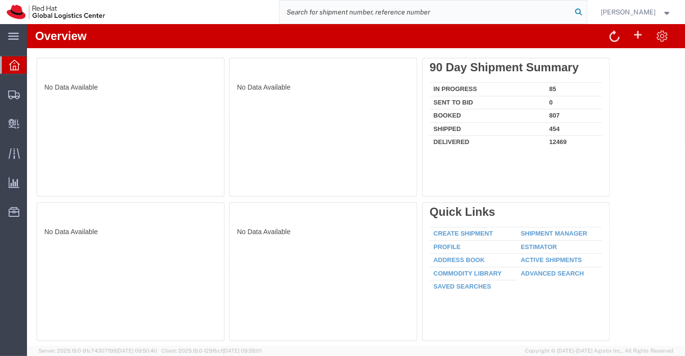
paste input "20888145180"
type input "20888145180"
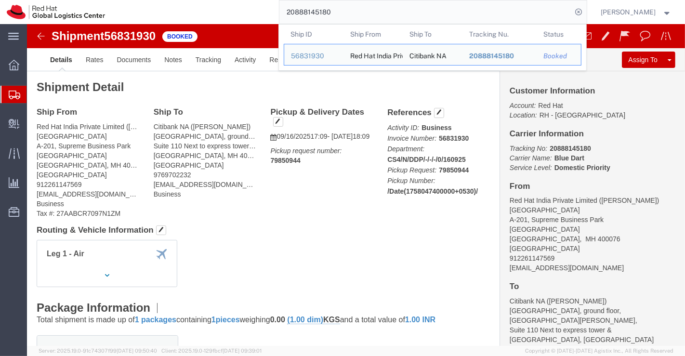
click div "Leg 1 - Air"
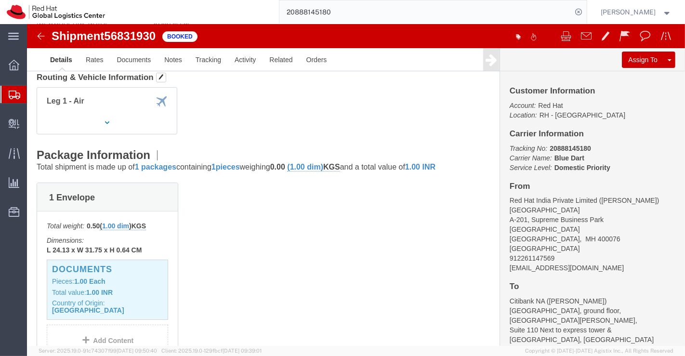
scroll to position [214, 0]
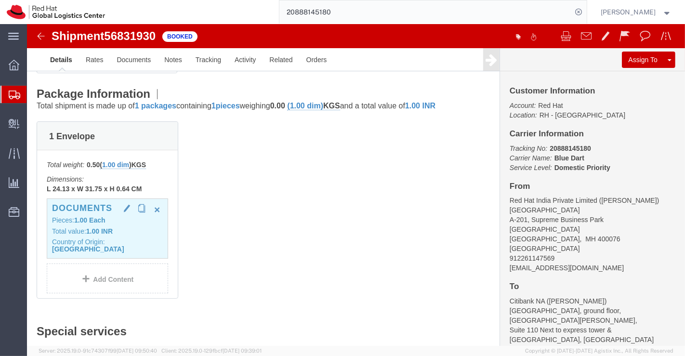
click div "Documents Pieces: 1.00 Each Total value: 1.00 INR Country of Origin: India"
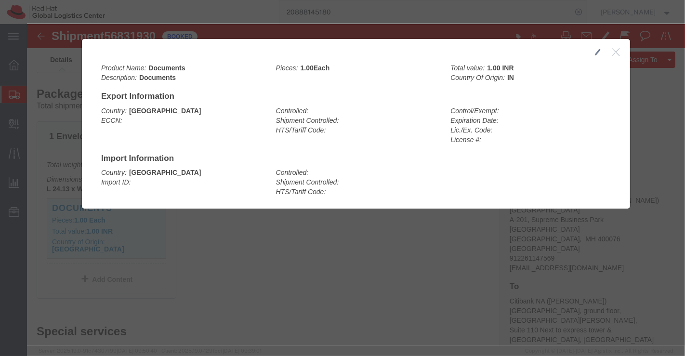
click icon "button"
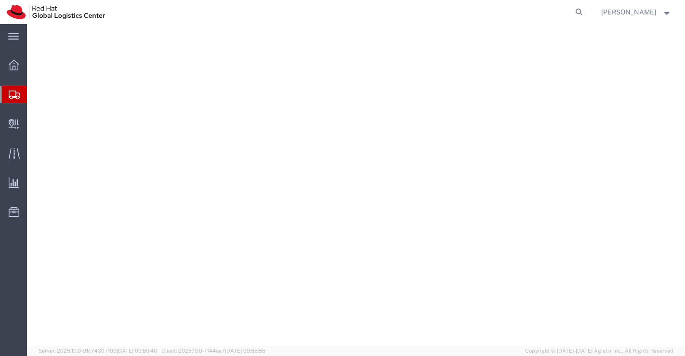
select select "COSTCENTER"
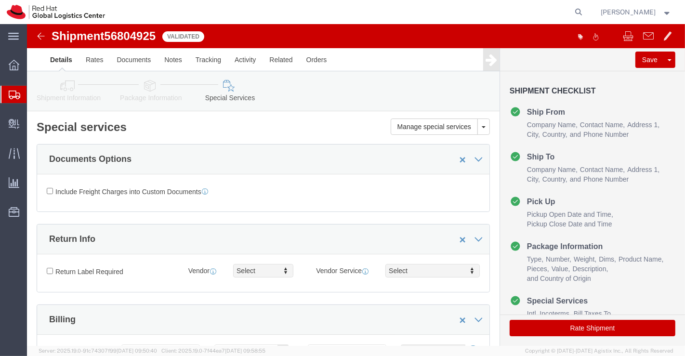
scroll to position [580, 0]
